Goal: Task Accomplishment & Management: Use online tool/utility

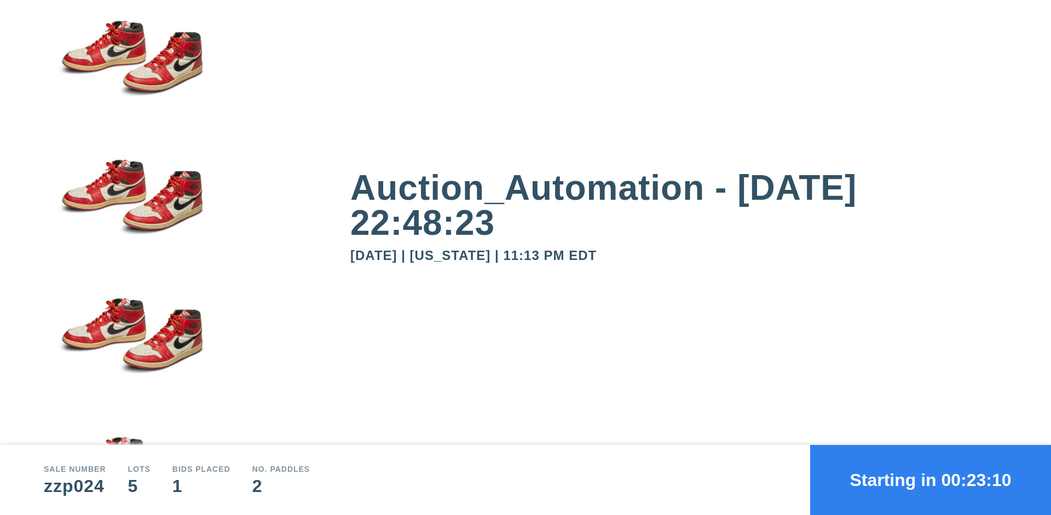
click at [930, 480] on button "Starting in 00:23:10" at bounding box center [930, 480] width 241 height 70
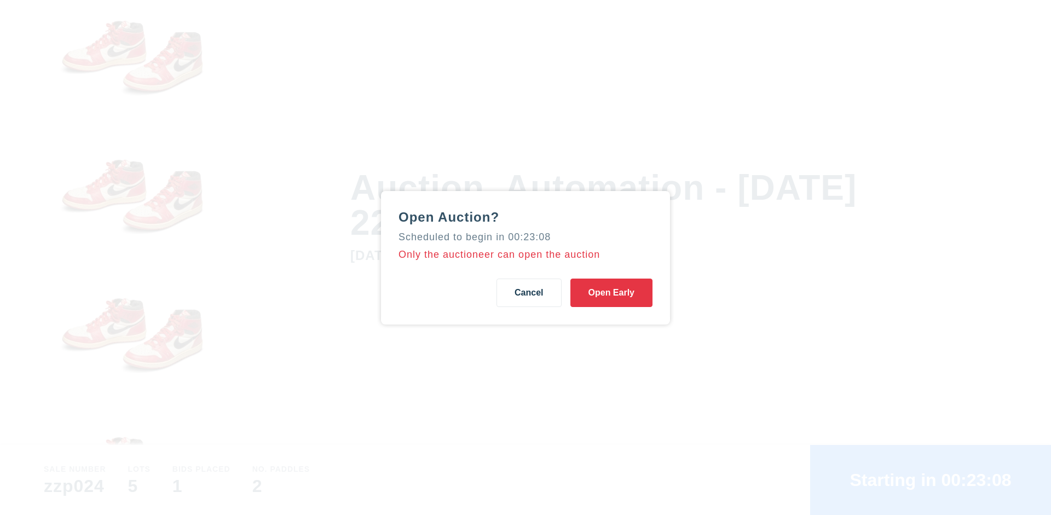
click at [611, 292] on button "Open Early" at bounding box center [611, 292] width 82 height 28
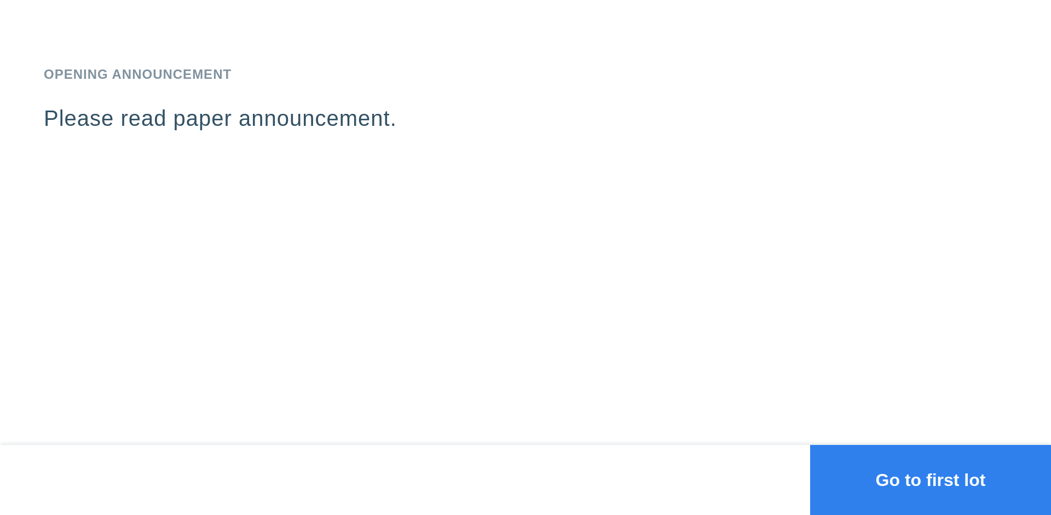
click at [930, 480] on button "Go to first lot" at bounding box center [930, 480] width 241 height 70
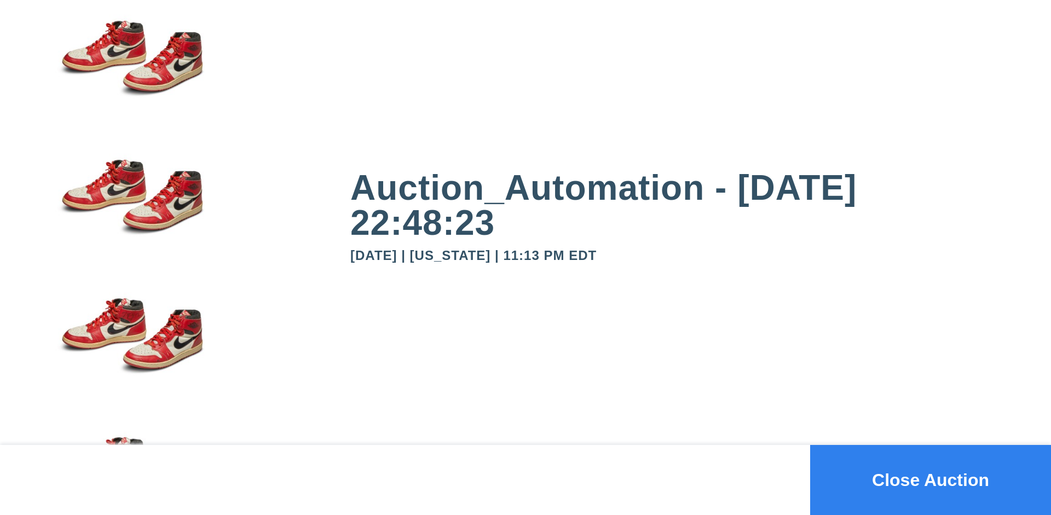
click at [930, 480] on button "Close Auction" at bounding box center [930, 480] width 241 height 70
